Goal: Task Accomplishment & Management: Use online tool/utility

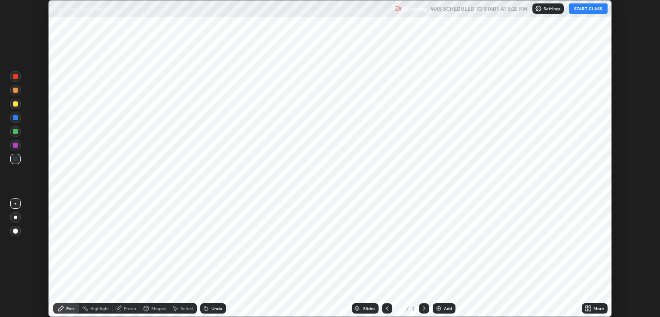
scroll to position [317, 660]
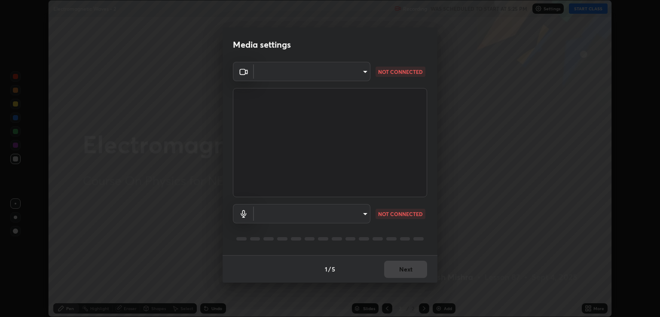
type input "ecbdbd44a66272db987f9f12271ef5319a85e28cdf2a8e5dd884bc8ad31297da"
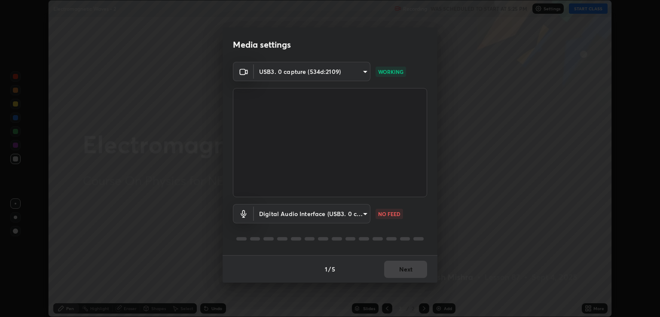
click at [359, 219] on body "Erase all Electromagnetic Waves - 2 Recording WAS SCHEDULED TO START AT 5:25 PM…" at bounding box center [330, 158] width 660 height 317
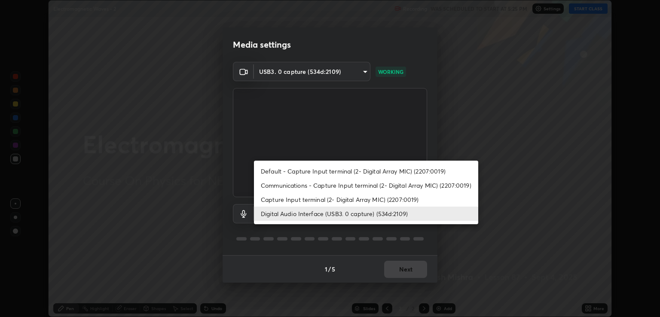
click at [314, 200] on li "Capture Input terminal (2- Digital Array MIC) (2207:0019)" at bounding box center [366, 199] width 224 height 14
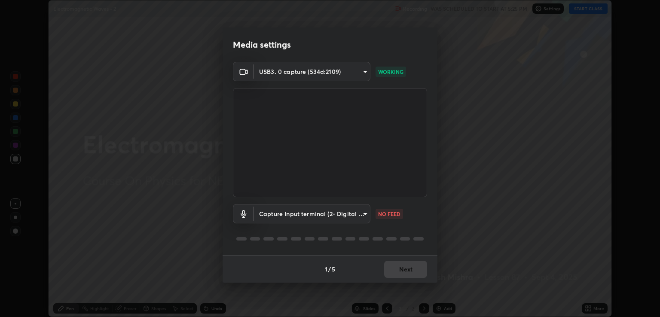
click at [314, 216] on body "Erase all Electromagnetic Waves - 2 Recording WAS SCHEDULED TO START AT 5:25 PM…" at bounding box center [330, 158] width 660 height 317
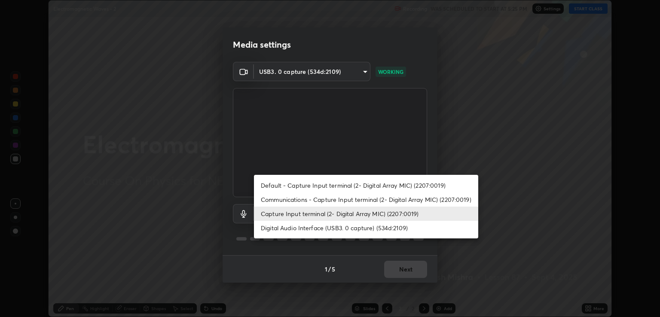
click at [311, 230] on li "Digital Audio Interface (USB3. 0 capture) (534d:2109)" at bounding box center [366, 228] width 224 height 14
type input "641fb1797ef8f9550b7f0158b383ff89036df526a4b0c4fe678c68e459c52791"
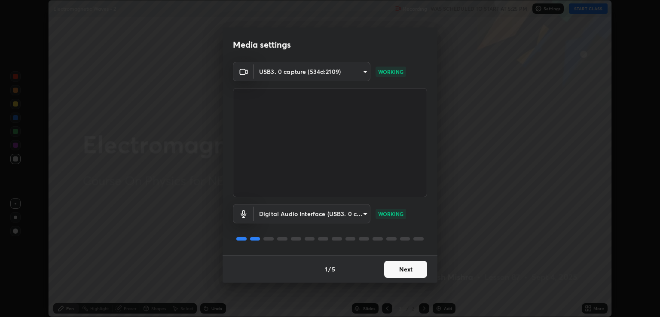
click at [398, 263] on button "Next" at bounding box center [405, 269] width 43 height 17
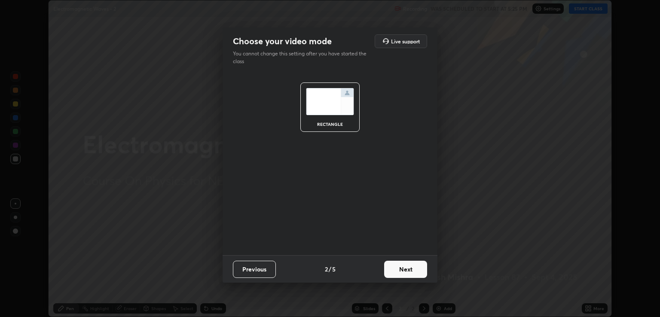
click at [398, 265] on button "Next" at bounding box center [405, 269] width 43 height 17
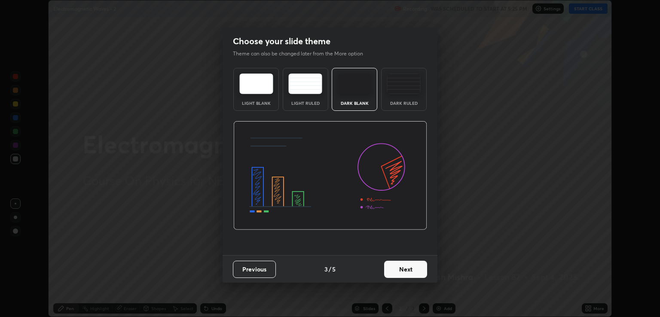
click at [397, 267] on button "Next" at bounding box center [405, 269] width 43 height 17
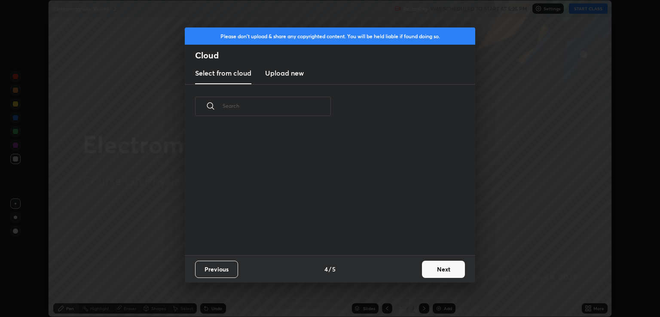
scroll to position [127, 276]
click at [419, 254] on div "grid" at bounding box center [325, 190] width 280 height 129
click at [425, 269] on button "Next" at bounding box center [443, 269] width 43 height 17
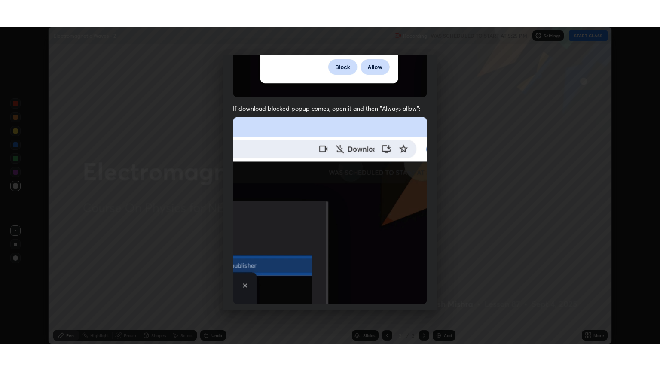
scroll to position [174, 0]
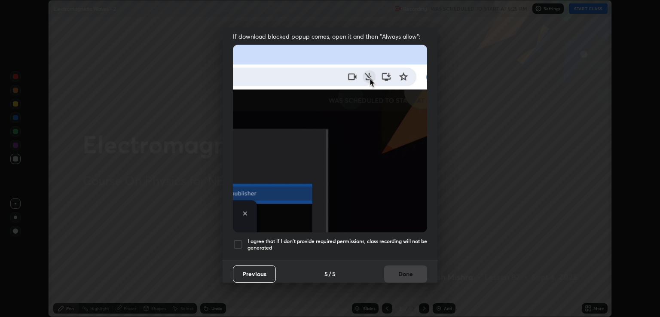
click at [337, 238] on h5 "I agree that if I don't provide required permissions, class recording will not …" at bounding box center [337, 244] width 180 height 13
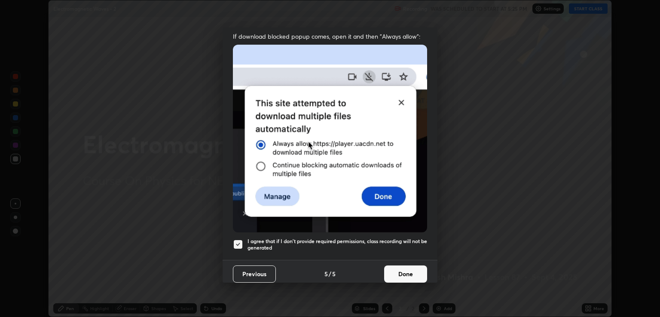
click at [384, 271] on button "Done" at bounding box center [405, 273] width 43 height 17
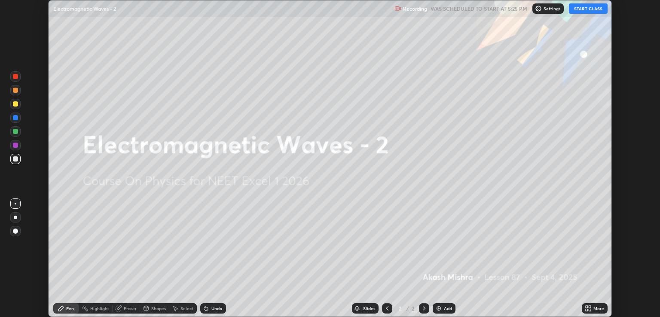
click at [579, 7] on button "START CLASS" at bounding box center [588, 8] width 39 height 10
click at [591, 310] on icon at bounding box center [589, 310] width 2 height 2
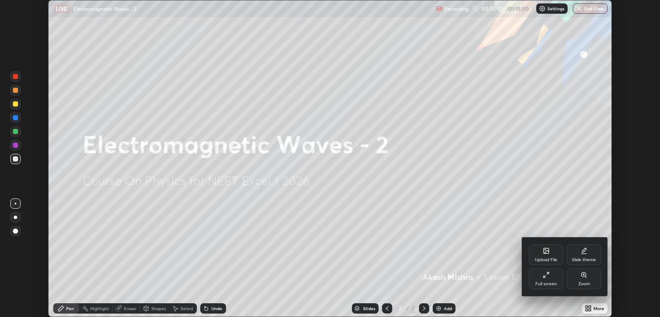
click at [545, 277] on icon at bounding box center [544, 277] width 2 height 2
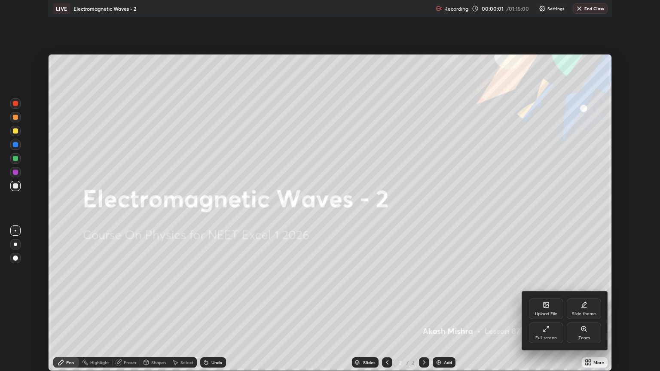
scroll to position [371, 660]
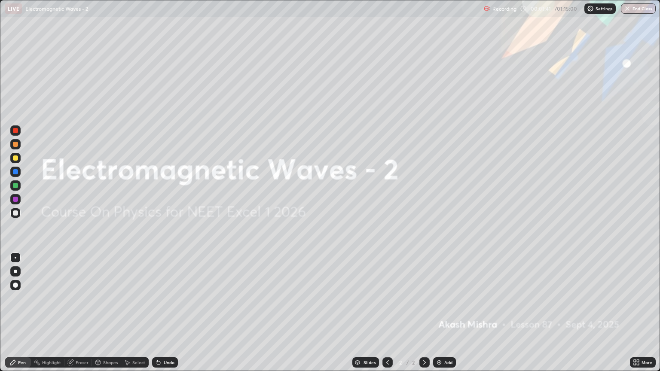
click at [444, 317] on div "Add" at bounding box center [444, 362] width 23 height 10
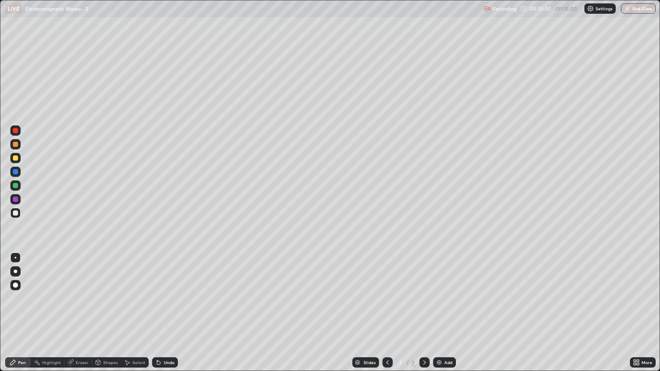
click at [85, 317] on div "Eraser" at bounding box center [77, 362] width 27 height 10
click at [172, 317] on div "Undo" at bounding box center [165, 362] width 26 height 10
click at [137, 317] on div "Select" at bounding box center [138, 362] width 13 height 4
click at [164, 317] on div "Undo" at bounding box center [169, 362] width 11 height 4
click at [74, 317] on div "Eraser" at bounding box center [77, 362] width 27 height 10
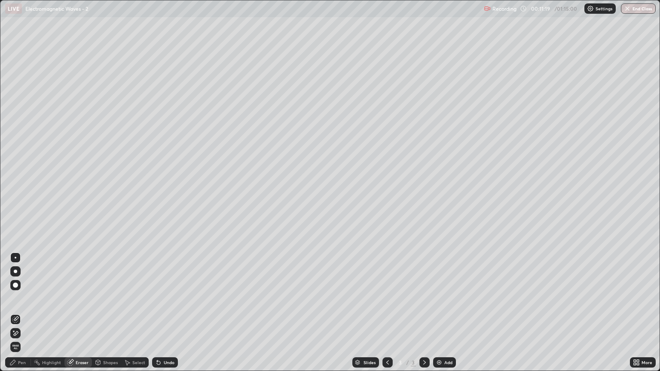
click at [22, 317] on div "Pen" at bounding box center [22, 362] width 8 height 4
click at [16, 213] on div at bounding box center [15, 212] width 5 height 5
click at [168, 317] on div "Undo" at bounding box center [165, 362] width 26 height 10
click at [82, 317] on div "Eraser" at bounding box center [82, 362] width 13 height 4
click at [34, 317] on circle at bounding box center [34, 361] width 1 height 1
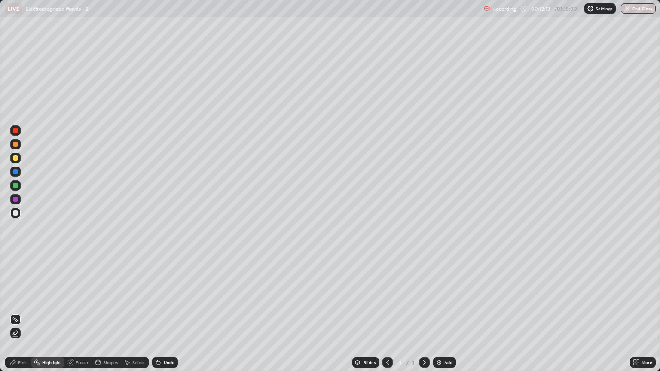
click at [24, 317] on div "Pen" at bounding box center [18, 362] width 26 height 10
click at [16, 213] on div at bounding box center [15, 212] width 5 height 5
click at [15, 158] on div at bounding box center [15, 157] width 5 height 5
click at [165, 317] on div "Undo" at bounding box center [169, 362] width 11 height 4
click at [17, 186] on div at bounding box center [15, 185] width 5 height 5
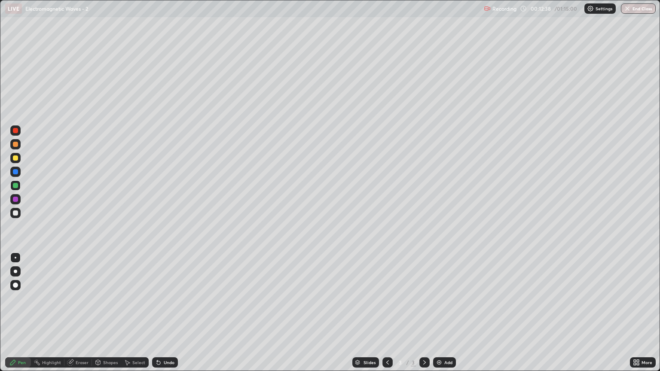
click at [15, 145] on div at bounding box center [15, 144] width 5 height 5
click at [168, 317] on div "Undo" at bounding box center [169, 362] width 11 height 4
click at [171, 317] on div "Undo" at bounding box center [165, 362] width 26 height 10
click at [166, 317] on div "Undo" at bounding box center [165, 362] width 26 height 10
click at [165, 317] on div "Undo" at bounding box center [169, 362] width 11 height 4
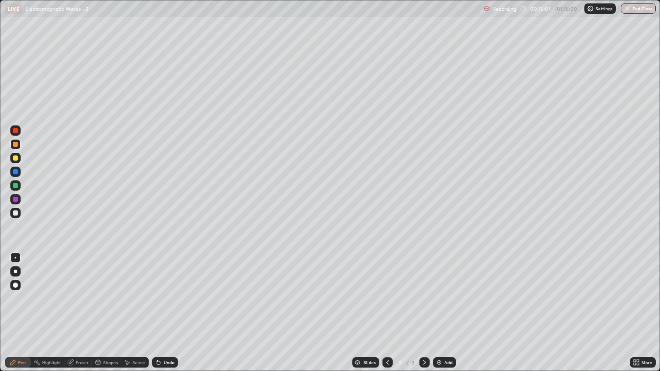
click at [17, 215] on div at bounding box center [15, 212] width 5 height 5
click at [444, 317] on div "Add" at bounding box center [448, 362] width 8 height 4
click at [17, 159] on div at bounding box center [15, 157] width 5 height 5
click at [17, 213] on div at bounding box center [15, 212] width 5 height 5
click at [165, 317] on div "Undo" at bounding box center [169, 362] width 11 height 4
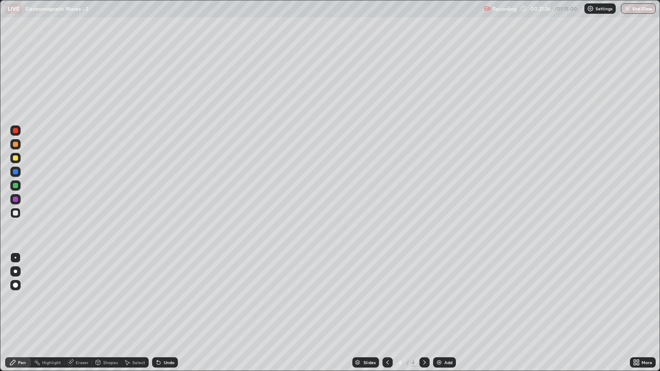
click at [168, 317] on div "Undo" at bounding box center [169, 362] width 11 height 4
click at [165, 317] on div "Undo" at bounding box center [169, 362] width 11 height 4
click at [164, 317] on div "Undo" at bounding box center [169, 362] width 11 height 4
click at [170, 317] on div "Undo" at bounding box center [169, 362] width 11 height 4
click at [166, 317] on div "Undo" at bounding box center [169, 362] width 11 height 4
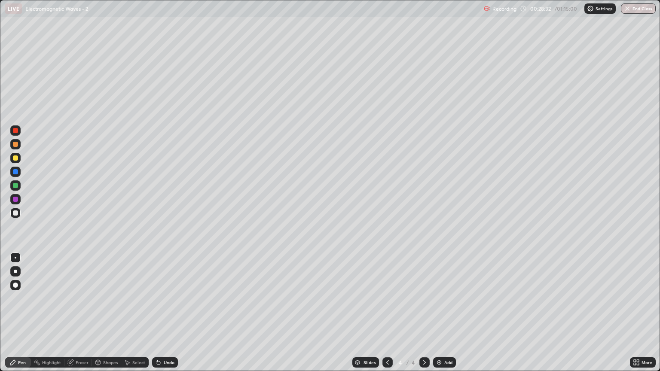
click at [167, 317] on div "Undo" at bounding box center [169, 362] width 11 height 4
click at [166, 317] on div "Undo" at bounding box center [169, 362] width 11 height 4
click at [17, 158] on div at bounding box center [15, 157] width 5 height 5
click at [441, 317] on img at bounding box center [438, 362] width 7 height 7
click at [16, 213] on div at bounding box center [15, 212] width 5 height 5
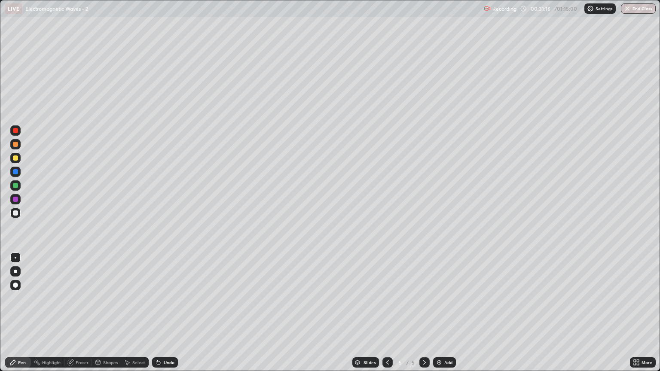
click at [163, 317] on div "Undo" at bounding box center [165, 362] width 26 height 10
click at [445, 317] on div "Add" at bounding box center [448, 362] width 8 height 4
click at [14, 159] on div at bounding box center [15, 157] width 5 height 5
click at [19, 187] on div at bounding box center [15, 185] width 10 height 10
click at [166, 317] on div "Undo" at bounding box center [169, 362] width 11 height 4
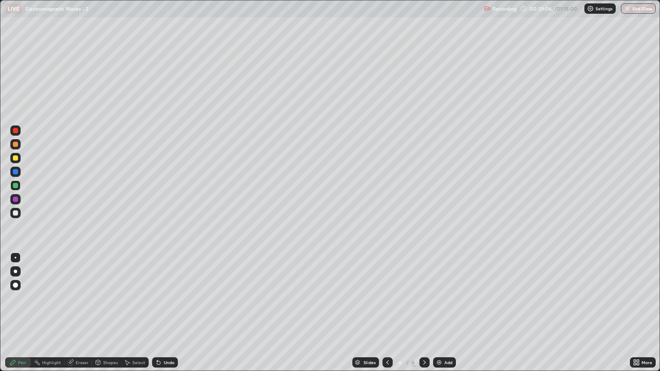
click at [167, 317] on div "Undo" at bounding box center [169, 362] width 11 height 4
click at [443, 317] on div "Add" at bounding box center [444, 362] width 23 height 10
click at [165, 317] on div "Undo" at bounding box center [169, 362] width 11 height 4
click at [167, 317] on div "Undo" at bounding box center [169, 362] width 11 height 4
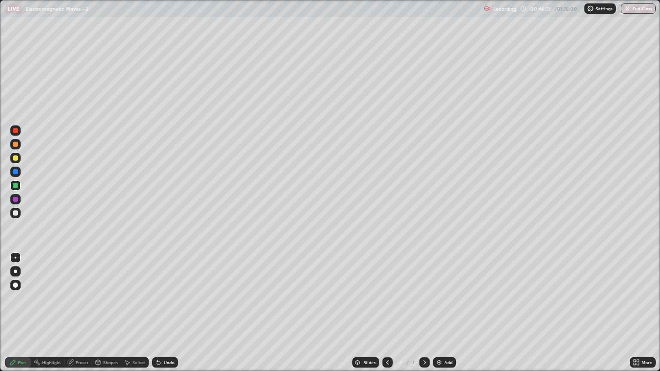
click at [167, 317] on div "Undo" at bounding box center [169, 362] width 11 height 4
click at [19, 211] on div at bounding box center [15, 213] width 10 height 10
click at [438, 317] on img at bounding box center [438, 362] width 7 height 7
click at [17, 158] on div at bounding box center [15, 157] width 5 height 5
click at [168, 317] on div "Undo" at bounding box center [165, 362] width 26 height 10
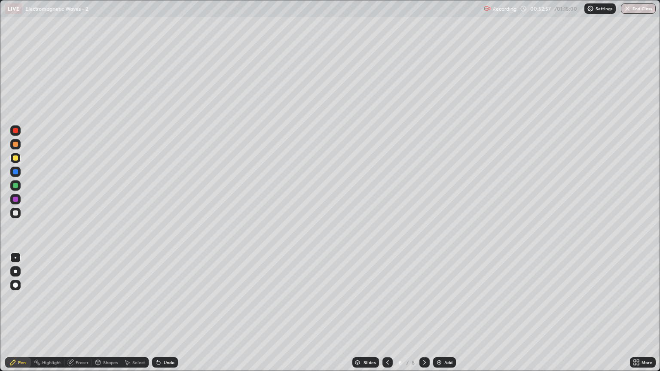
click at [15, 216] on div at bounding box center [15, 213] width 10 height 10
click at [447, 317] on div "Add" at bounding box center [444, 362] width 23 height 10
click at [160, 317] on icon at bounding box center [158, 362] width 7 height 7
click at [162, 317] on div "Undo" at bounding box center [165, 362] width 26 height 10
click at [159, 317] on icon at bounding box center [158, 362] width 7 height 7
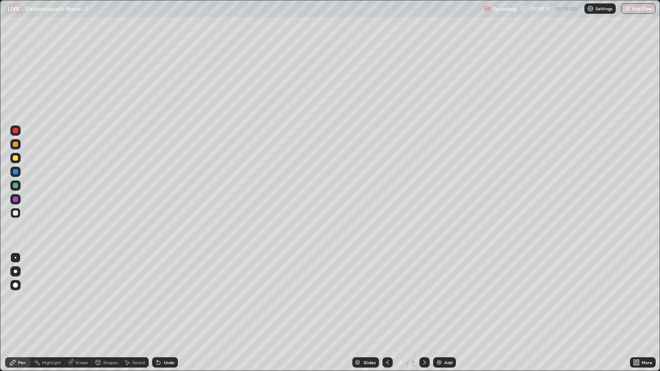
click at [169, 317] on div "Undo" at bounding box center [169, 362] width 11 height 4
click at [167, 317] on div "Undo" at bounding box center [169, 362] width 11 height 4
click at [169, 317] on div "Undo" at bounding box center [169, 362] width 11 height 4
click at [171, 317] on div "Undo" at bounding box center [169, 362] width 11 height 4
click at [173, 317] on div "Undo" at bounding box center [165, 362] width 26 height 10
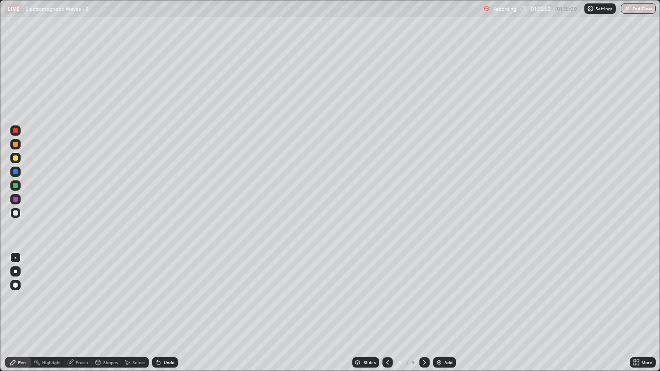
click at [630, 9] on button "End Class" at bounding box center [638, 8] width 35 height 10
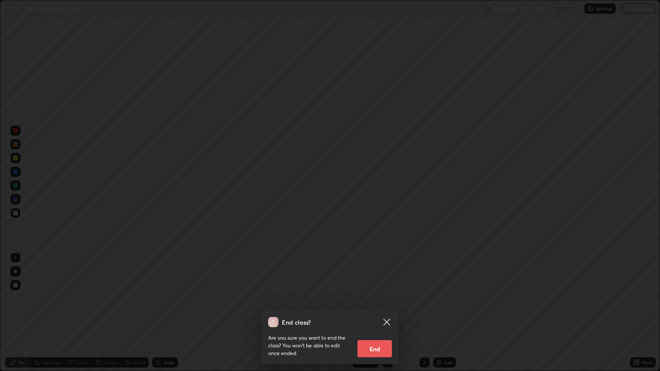
click at [370, 317] on button "End" at bounding box center [374, 348] width 34 height 17
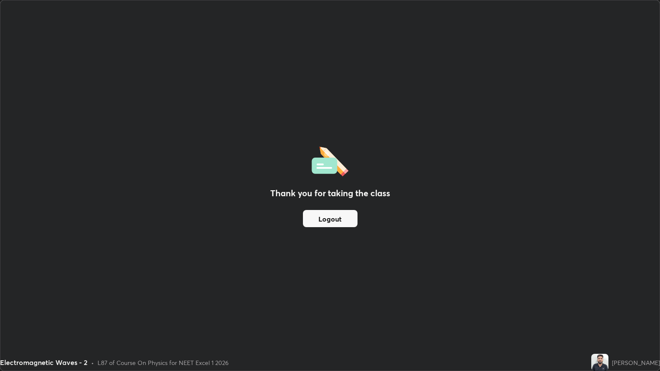
click at [330, 219] on button "Logout" at bounding box center [330, 218] width 55 height 17
